Goal: Transaction & Acquisition: Purchase product/service

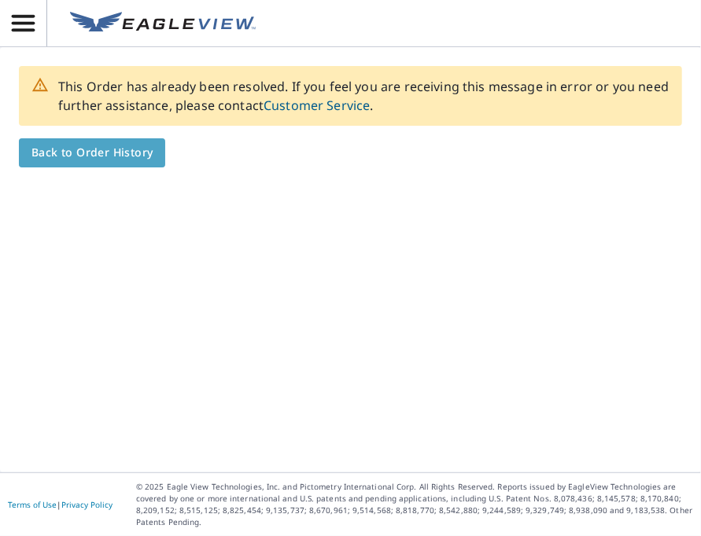
click at [148, 152] on span "Back to Order History" at bounding box center [91, 153] width 121 height 20
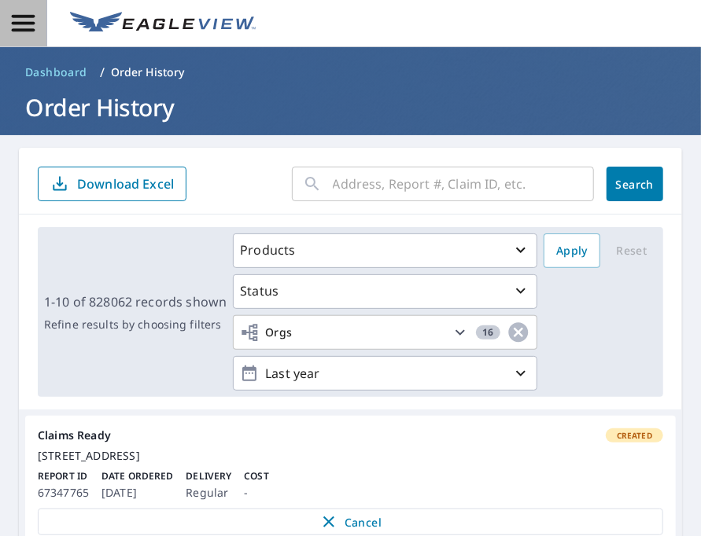
click at [25, 24] on icon "button" at bounding box center [23, 23] width 23 height 17
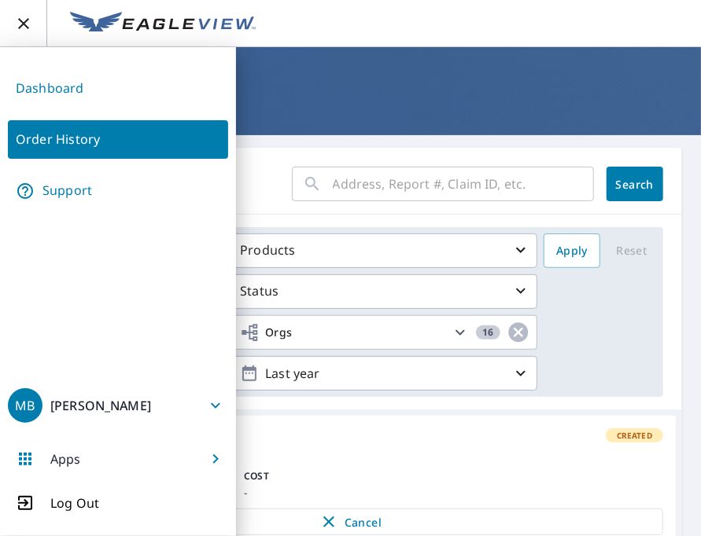
click at [22, 22] on icon "button" at bounding box center [23, 23] width 11 height 11
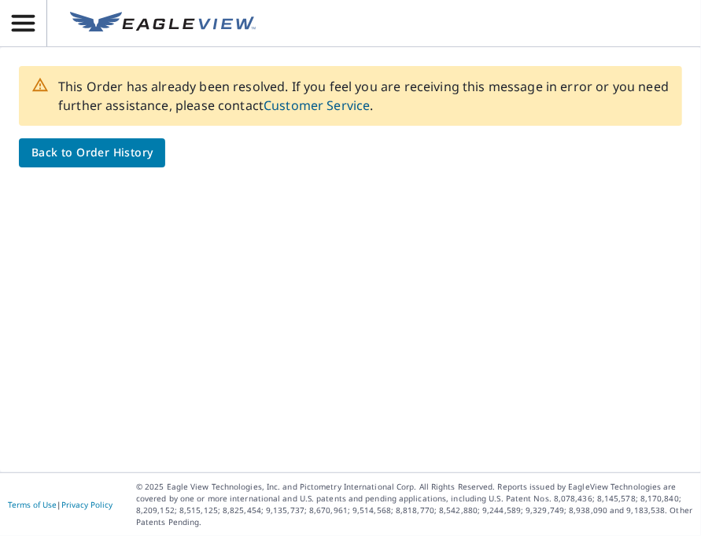
click at [370, 110] on link "Customer Service" at bounding box center [316, 105] width 106 height 17
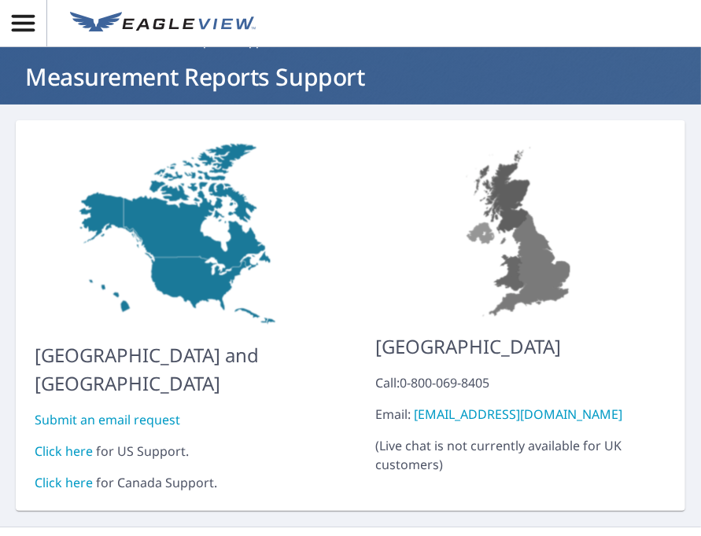
scroll to position [32, 0]
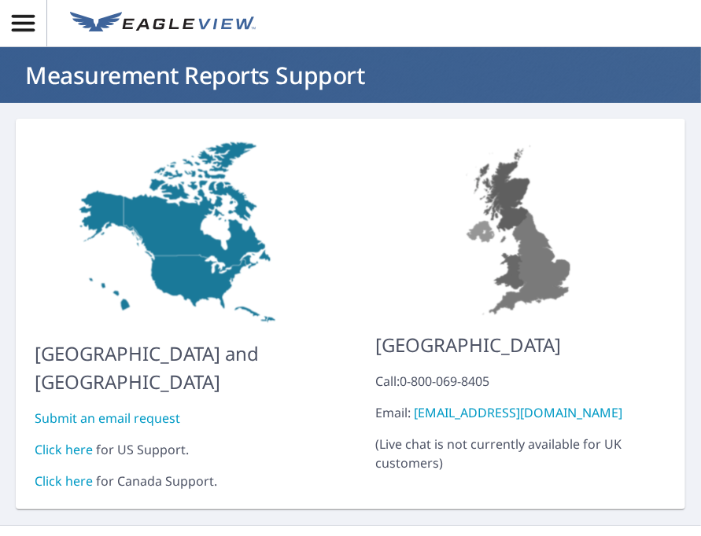
click at [73, 441] on link "Click here" at bounding box center [64, 449] width 58 height 17
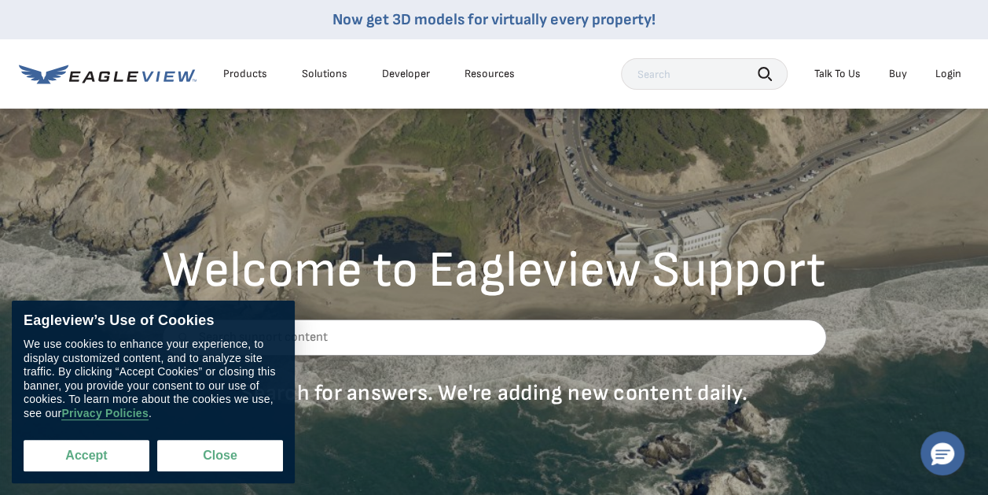
click at [96, 455] on button "Accept" at bounding box center [87, 455] width 126 height 31
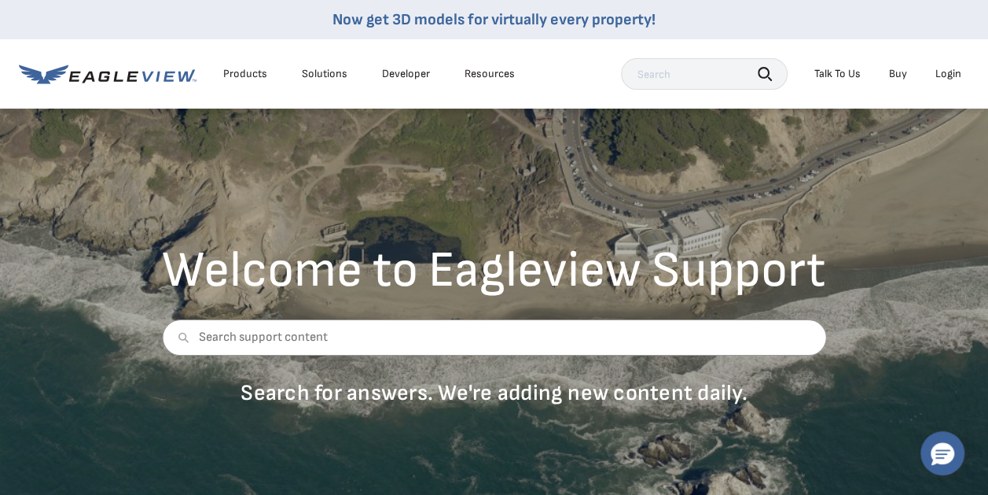
checkbox input "true"
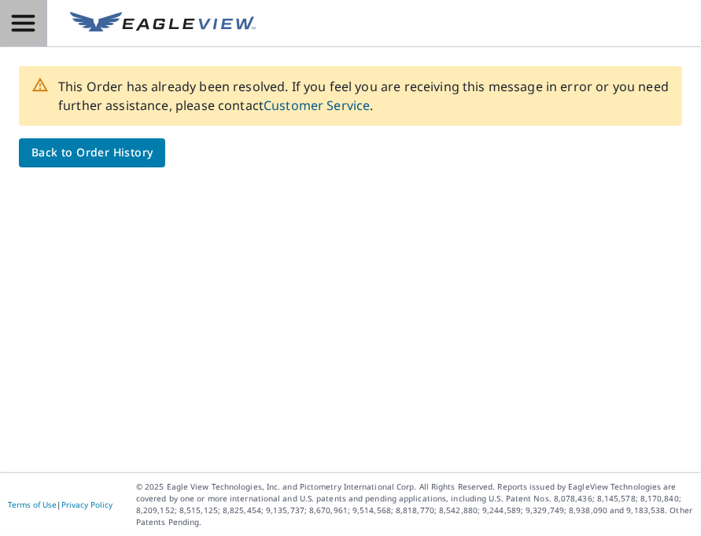
click at [23, 33] on icon "button" at bounding box center [23, 23] width 28 height 28
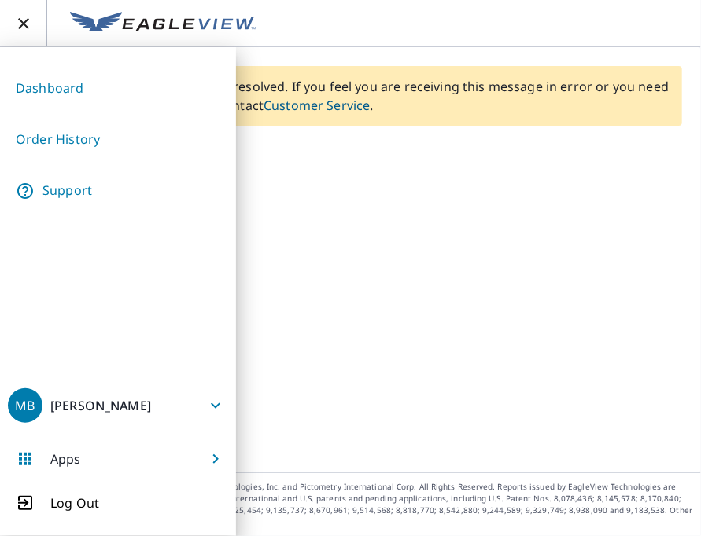
click at [74, 84] on link "Dashboard" at bounding box center [118, 88] width 220 height 39
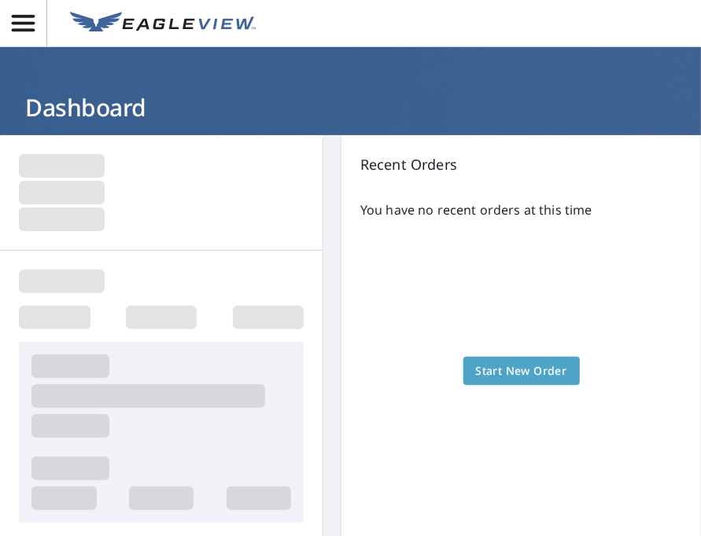
click at [522, 366] on span "Start New Order" at bounding box center [521, 372] width 91 height 20
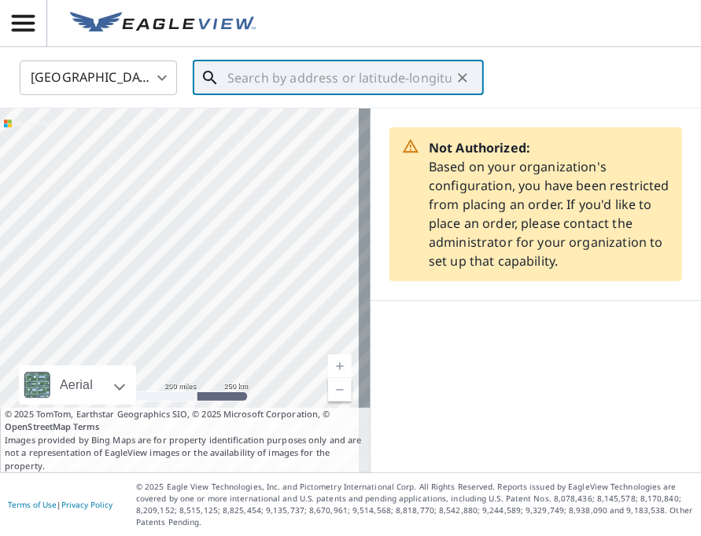
click at [278, 69] on input "text" at bounding box center [339, 78] width 224 height 44
click at [244, 77] on input "text" at bounding box center [339, 78] width 224 height 44
paste input "3683 RAINBOW LAKE DR LAKESIDE AZ 859293164"
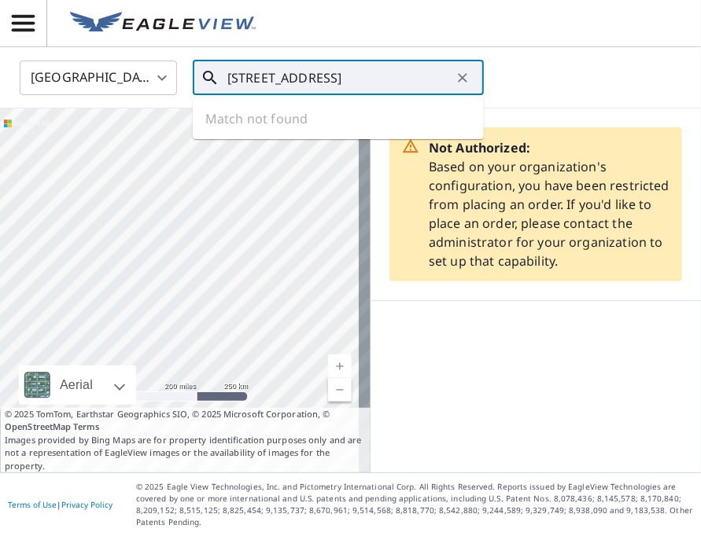
scroll to position [0, 78]
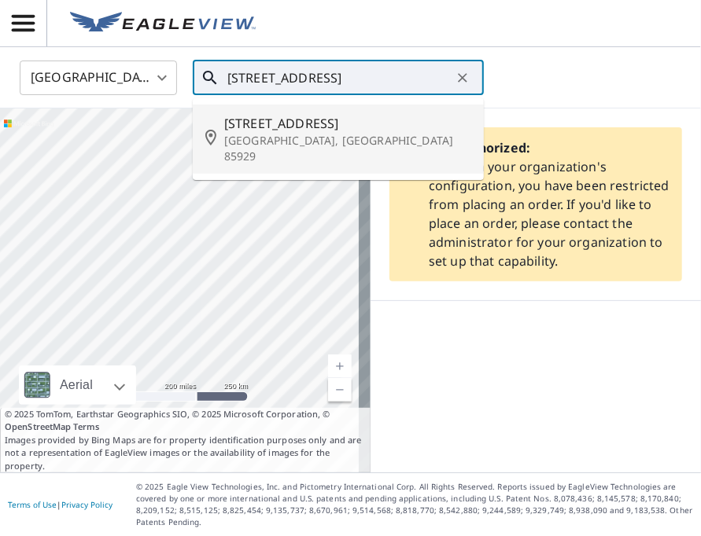
click at [290, 126] on span "3683 Rainbow Lake Dr" at bounding box center [347, 123] width 247 height 19
type input "3683 Rainbow Lake Dr Lakeside, AZ 85929"
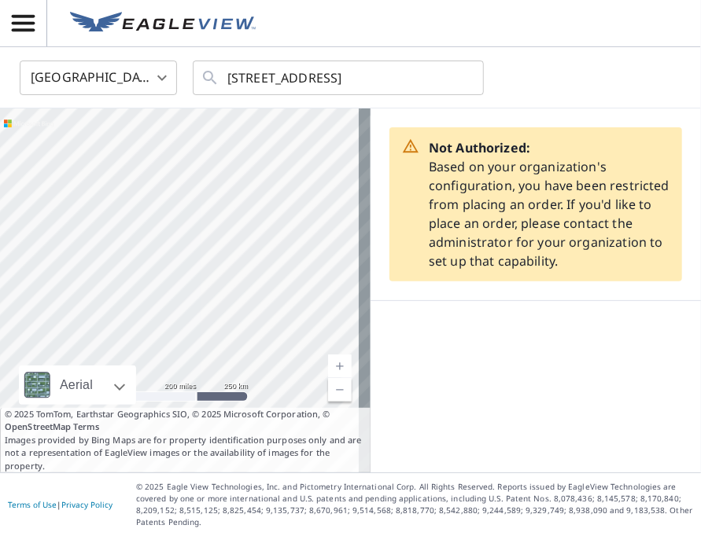
scroll to position [0, 0]
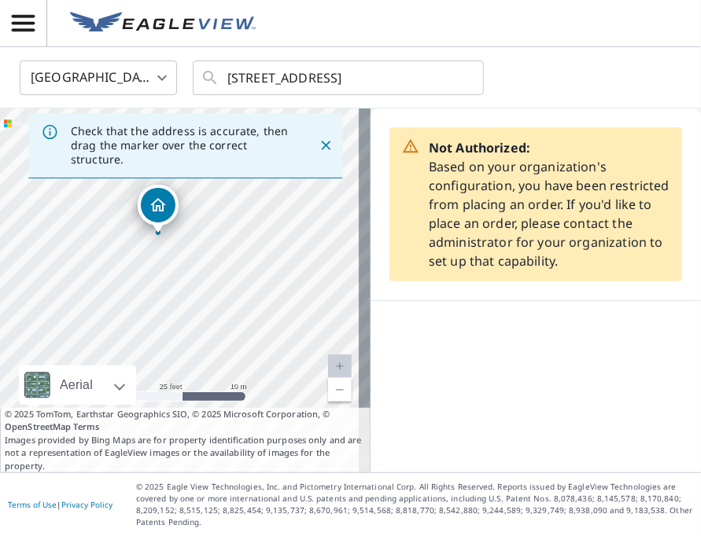
drag, startPoint x: 230, startPoint y: 315, endPoint x: 214, endPoint y: 202, distance: 114.3
click at [214, 202] on div "3683 Rainbow Lake Dr Lakeside, AZ 85929" at bounding box center [185, 291] width 370 height 364
drag, startPoint x: 232, startPoint y: 304, endPoint x: 218, endPoint y: 230, distance: 75.3
click at [218, 230] on div "3683 Rainbow Lake Dr Lakeside, AZ 85929" at bounding box center [185, 291] width 370 height 364
drag, startPoint x: 242, startPoint y: 298, endPoint x: 203, endPoint y: 340, distance: 57.9
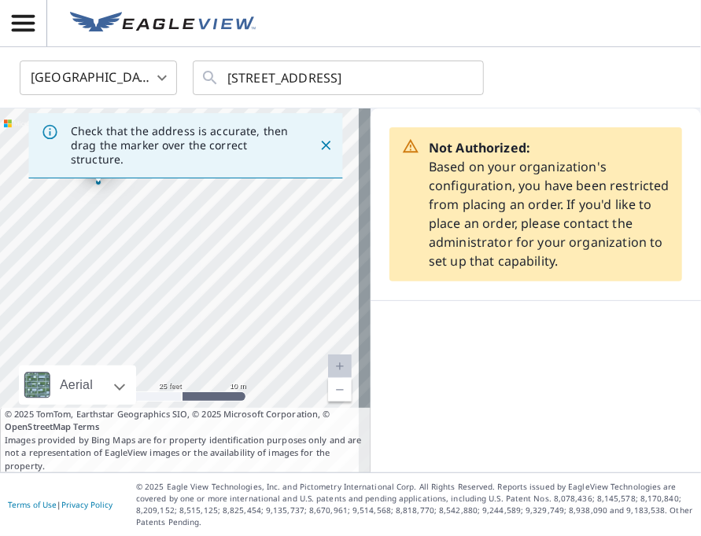
click at [203, 340] on div "3683 Rainbow Lake Dr Lakeside, AZ 85929" at bounding box center [185, 291] width 370 height 364
drag, startPoint x: 102, startPoint y: 186, endPoint x: 217, endPoint y: 348, distance: 199.2
drag, startPoint x: 286, startPoint y: 282, endPoint x: 220, endPoint y: 302, distance: 68.9
click at [220, 302] on div "2487 Mcneill St Lakeside, AZ 85929" at bounding box center [185, 291] width 370 height 364
drag, startPoint x: 151, startPoint y: 296, endPoint x: 299, endPoint y: 336, distance: 153.0
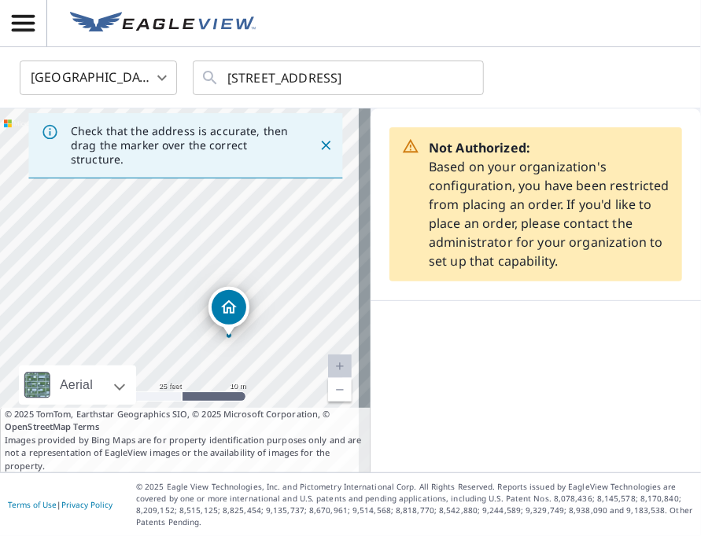
click at [299, 336] on div "2487 Mcneill St Lakeside, AZ 85929" at bounding box center [185, 291] width 370 height 364
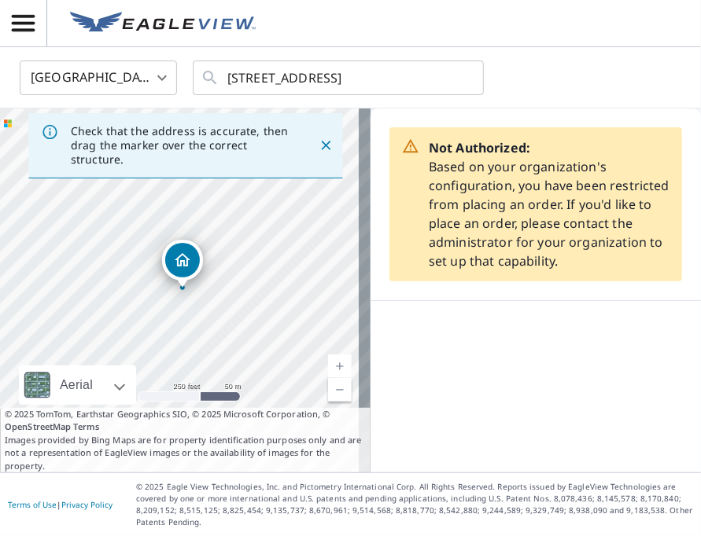
drag, startPoint x: 274, startPoint y: 338, endPoint x: 181, endPoint y: 270, distance: 115.3
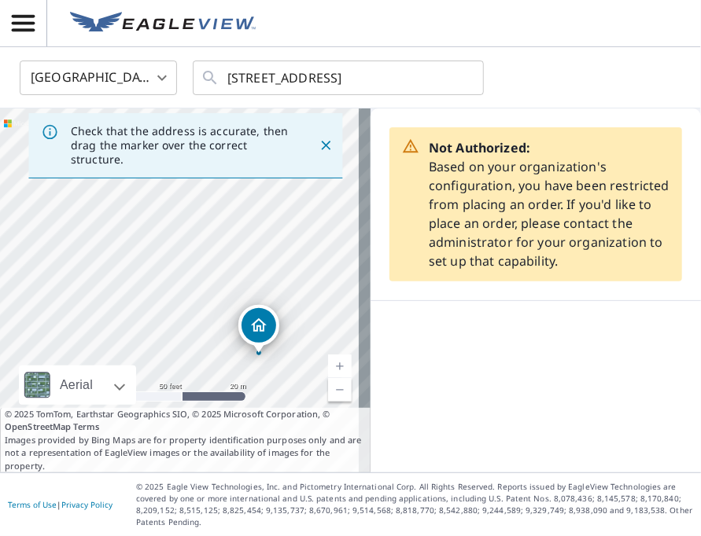
drag, startPoint x: 117, startPoint y: 251, endPoint x: 201, endPoint y: 254, distance: 84.2
click at [201, 254] on div "2487 Mcneill St Lakeside, AZ 85929" at bounding box center [185, 291] width 370 height 364
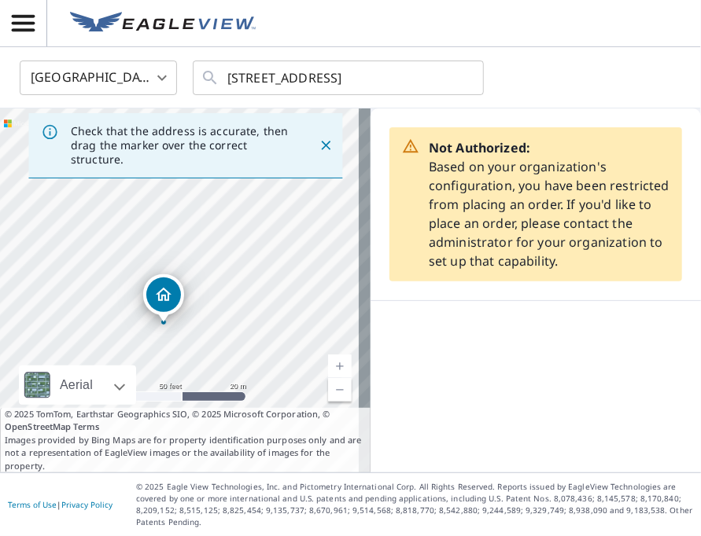
drag, startPoint x: 259, startPoint y: 333, endPoint x: 169, endPoint y: 295, distance: 97.6
drag, startPoint x: 271, startPoint y: 343, endPoint x: 223, endPoint y: 223, distance: 129.5
click at [223, 223] on div "3683 Rainbow Lake Dr Lakeside, AZ 85929" at bounding box center [185, 291] width 370 height 364
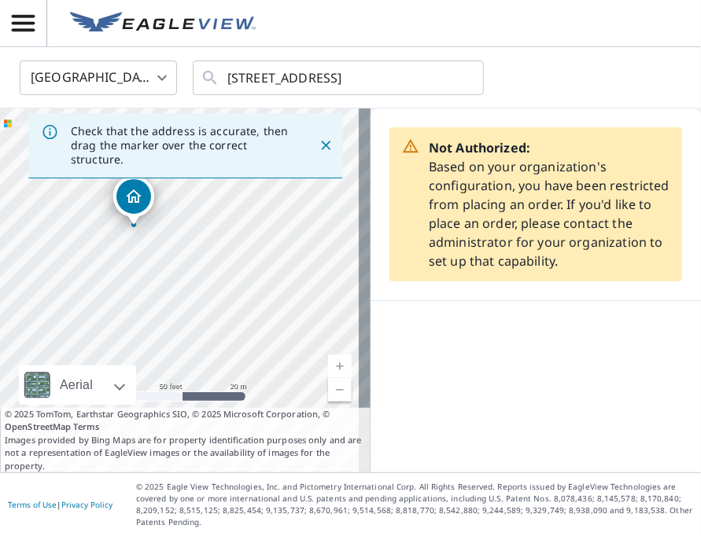
drag, startPoint x: 255, startPoint y: 231, endPoint x: 256, endPoint y: 287, distance: 55.8
click at [256, 287] on div "3683 Rainbow Lake Dr Lakeside, AZ 85929" at bounding box center [185, 291] width 370 height 364
drag, startPoint x: 219, startPoint y: 298, endPoint x: 252, endPoint y: 305, distance: 33.8
click at [252, 305] on div "3683 Rainbow Lake Dr Lakeside, AZ 85929" at bounding box center [185, 291] width 370 height 364
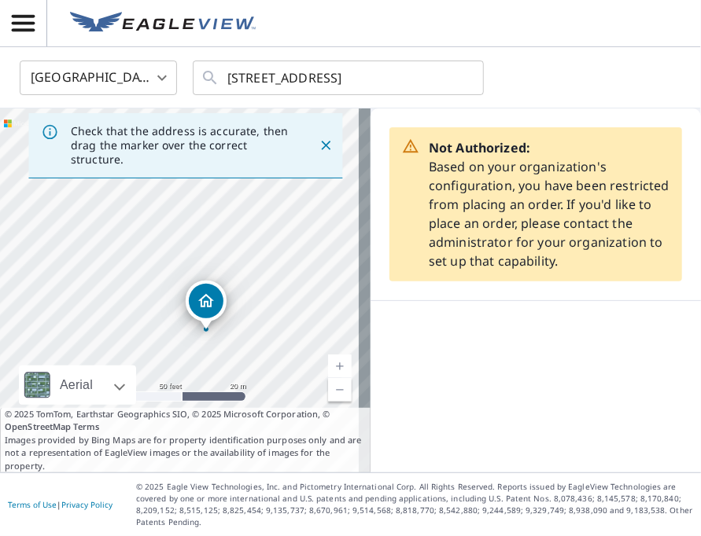
drag, startPoint x: 195, startPoint y: 281, endPoint x: 236, endPoint y: 380, distance: 107.2
click at [236, 380] on div "3683 Rainbow Lake Dr Lakeside, AZ 85929" at bounding box center [185, 291] width 370 height 364
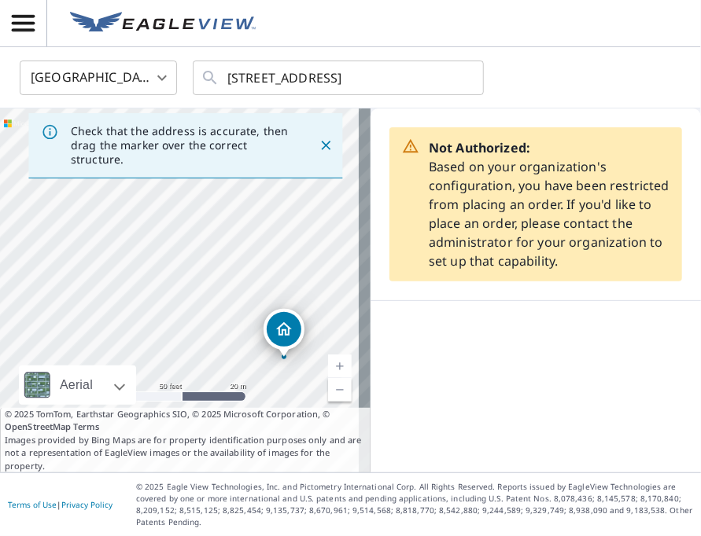
drag, startPoint x: 211, startPoint y: 306, endPoint x: 288, endPoint y: 333, distance: 81.6
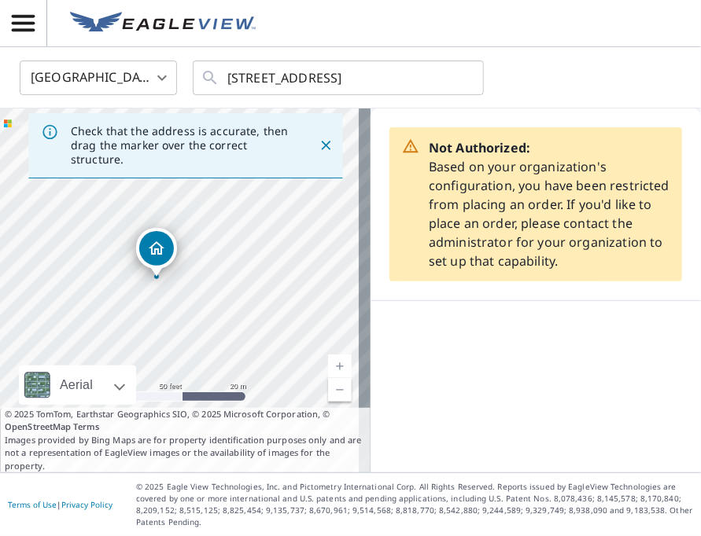
drag, startPoint x: 241, startPoint y: 276, endPoint x: 218, endPoint y: 265, distance: 25.3
click at [218, 265] on div "2487 Mcneill St Lakeside, AZ 85929" at bounding box center [185, 291] width 370 height 364
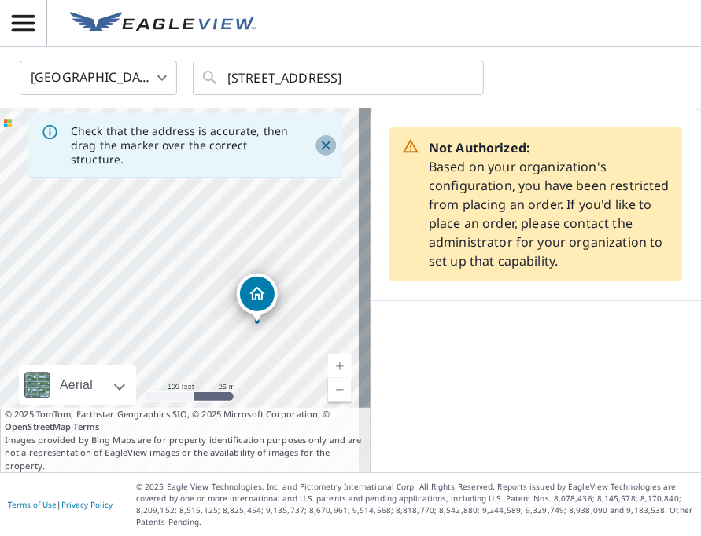
click at [321, 145] on icon "Close" at bounding box center [325, 145] width 9 height 9
